Goal: Task Accomplishment & Management: Manage account settings

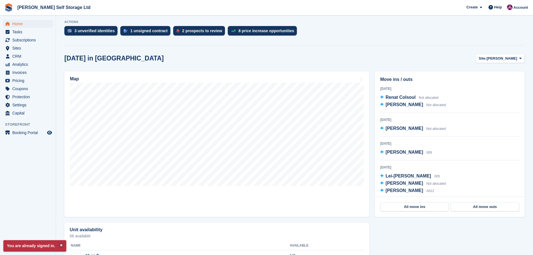
scroll to position [112, 0]
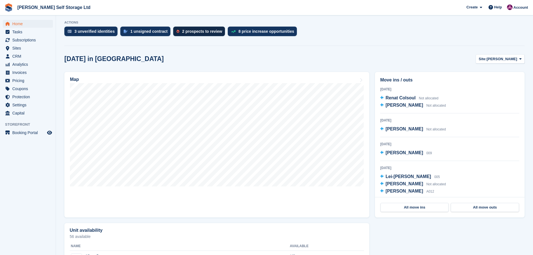
drag, startPoint x: 180, startPoint y: 29, endPoint x: 184, endPoint y: 31, distance: 4.3
click at [182, 29] on div "2 prospects to review" at bounding box center [202, 31] width 40 height 4
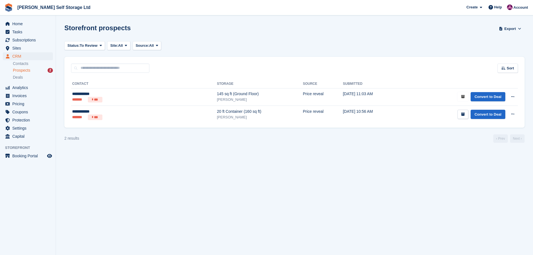
click at [461, 95] on button "submit" at bounding box center [462, 96] width 11 height 9
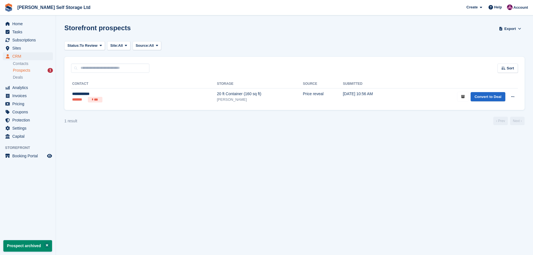
click at [461, 97] on icon "submit" at bounding box center [463, 97] width 4 height 4
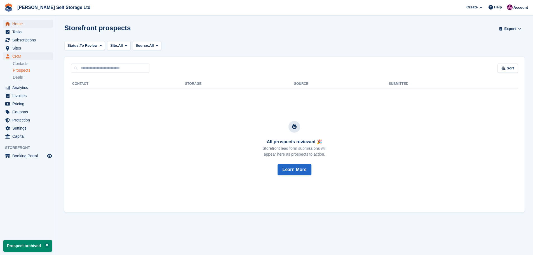
click at [18, 24] on span "Home" at bounding box center [29, 24] width 34 height 8
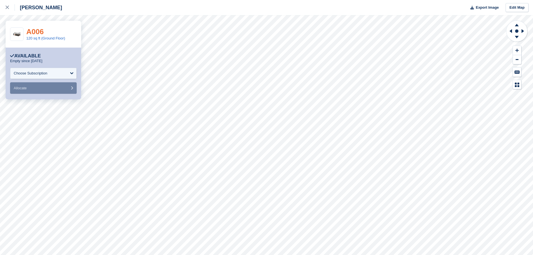
click at [31, 30] on link "A006" at bounding box center [34, 31] width 17 height 8
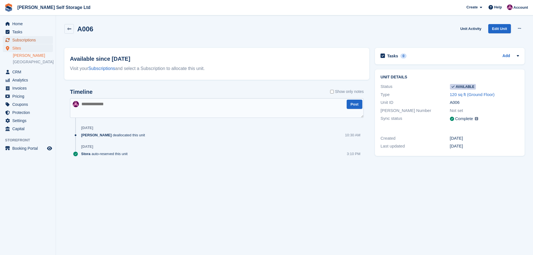
click at [27, 41] on span "Subscriptions" at bounding box center [29, 40] width 34 height 8
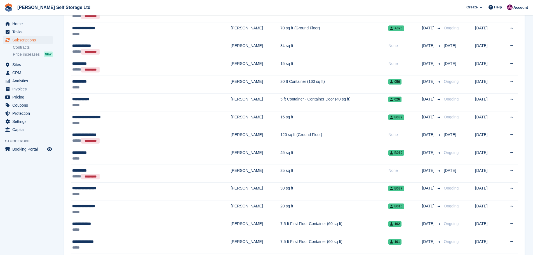
scroll to position [419, 0]
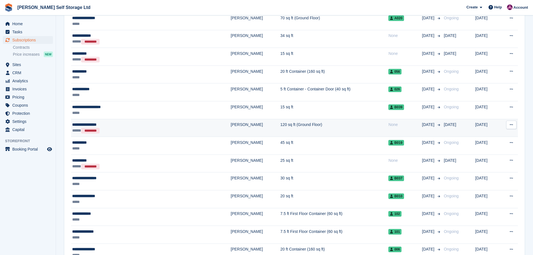
click at [139, 130] on div "***** *********" at bounding box center [123, 130] width 102 height 6
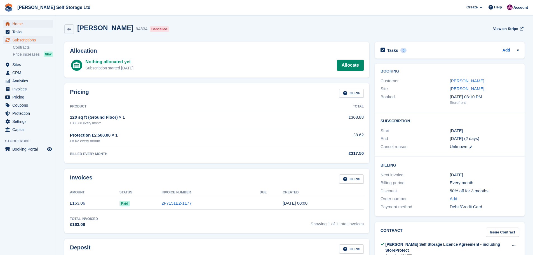
click at [28, 24] on span "Home" at bounding box center [29, 24] width 34 height 8
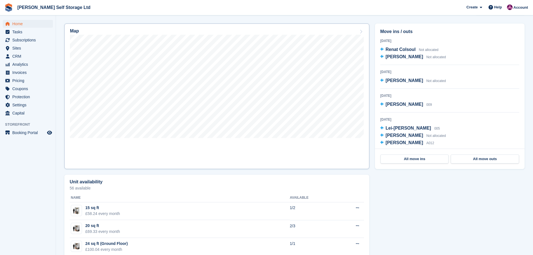
scroll to position [56, 0]
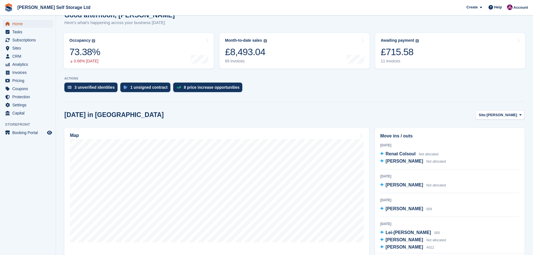
click at [24, 25] on span "Home" at bounding box center [29, 24] width 34 height 8
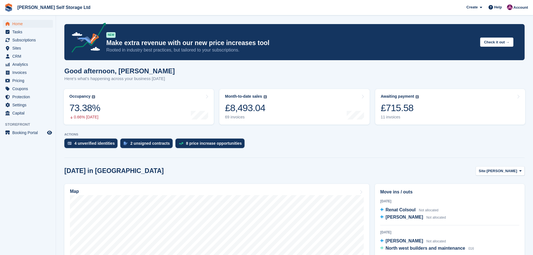
scroll to position [56, 0]
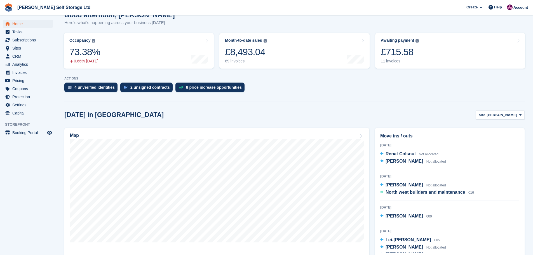
click at [17, 190] on aside "Home Tasks Subscriptions Subscriptions Subscriptions Contracts Price increases …" at bounding box center [28, 128] width 56 height 227
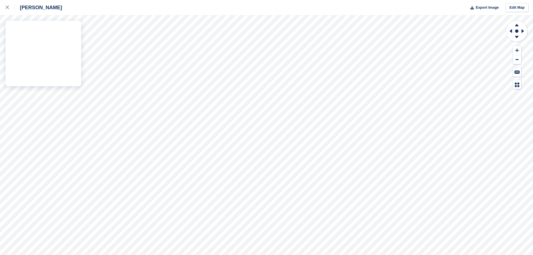
click at [35, 42] on div "[PERSON_NAME] Export Image Edit Map" at bounding box center [266, 127] width 533 height 255
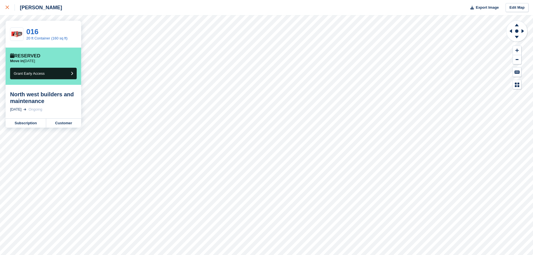
click at [6, 6] on icon at bounding box center [7, 7] width 3 height 3
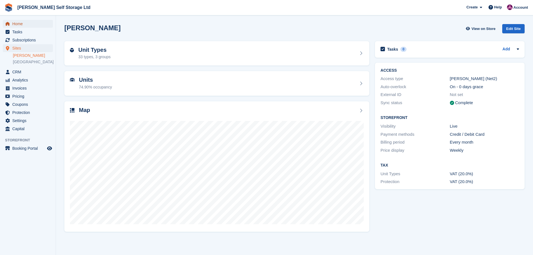
click at [20, 22] on span "Home" at bounding box center [29, 24] width 34 height 8
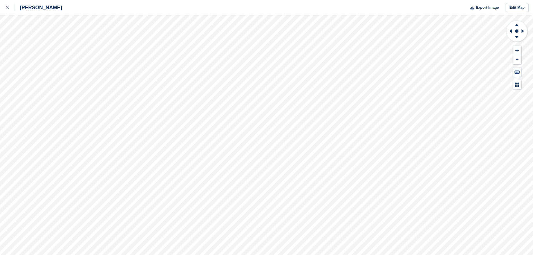
click at [36, 41] on div "[PERSON_NAME] Export Image Edit Map" at bounding box center [266, 127] width 533 height 255
click at [10, 8] on div at bounding box center [10, 7] width 9 height 7
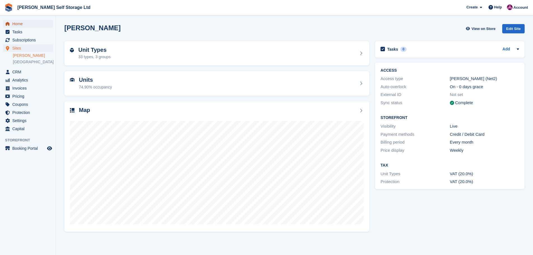
click at [20, 23] on span "Home" at bounding box center [29, 24] width 34 height 8
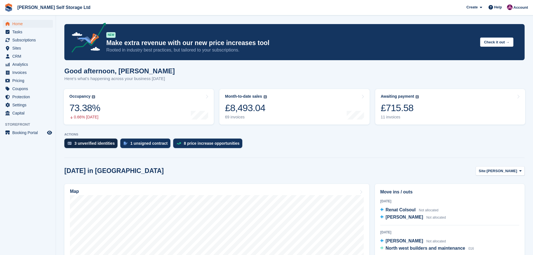
click at [79, 144] on div "3 unverified identities" at bounding box center [94, 143] width 40 height 4
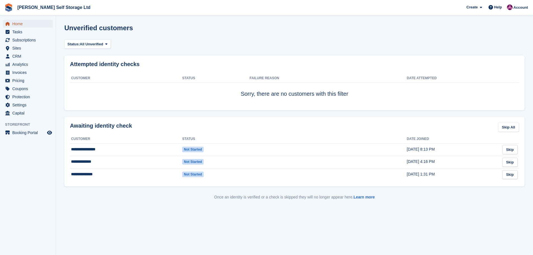
click at [21, 25] on span "Home" at bounding box center [29, 24] width 34 height 8
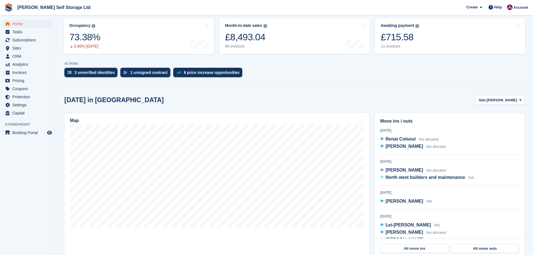
scroll to position [84, 0]
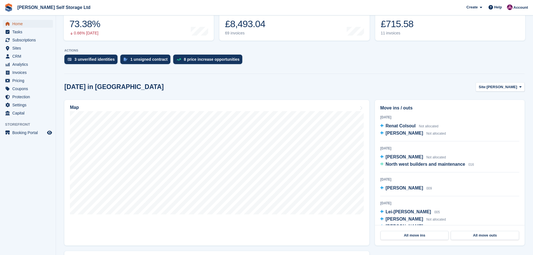
click at [10, 24] on span "menu" at bounding box center [7, 23] width 7 height 7
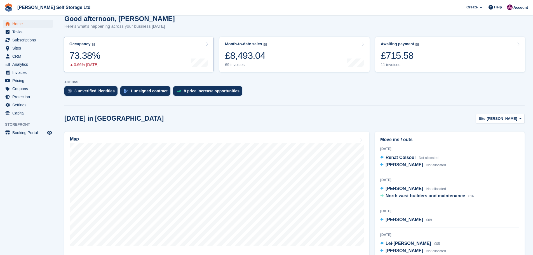
scroll to position [56, 0]
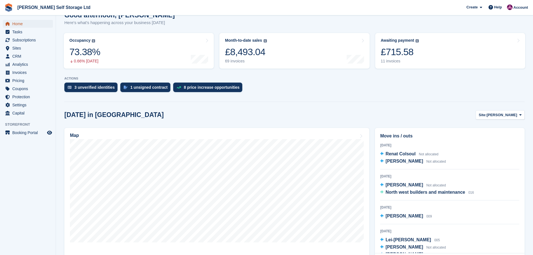
click at [19, 21] on span "Home" at bounding box center [29, 24] width 34 height 8
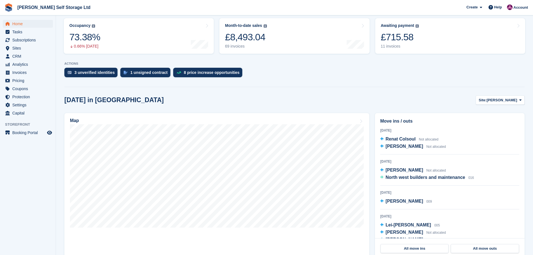
scroll to position [112, 0]
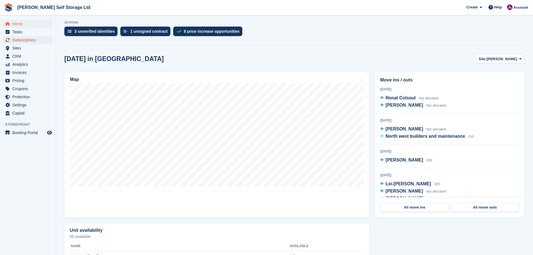
click at [31, 42] on span "Subscriptions" at bounding box center [29, 40] width 34 height 8
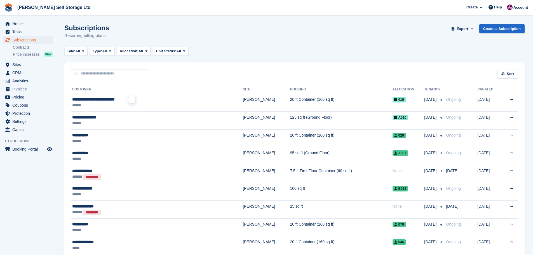
click at [103, 100] on span "**********" at bounding box center [93, 99] width 42 height 4
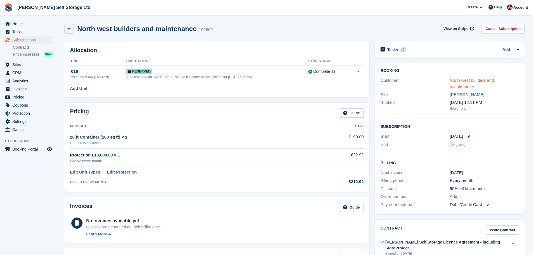
click at [462, 84] on link "North west builders and maintenance" at bounding box center [472, 83] width 44 height 11
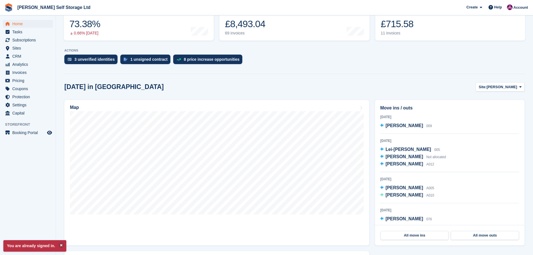
scroll to position [64, 0]
